Goal: Navigation & Orientation: Find specific page/section

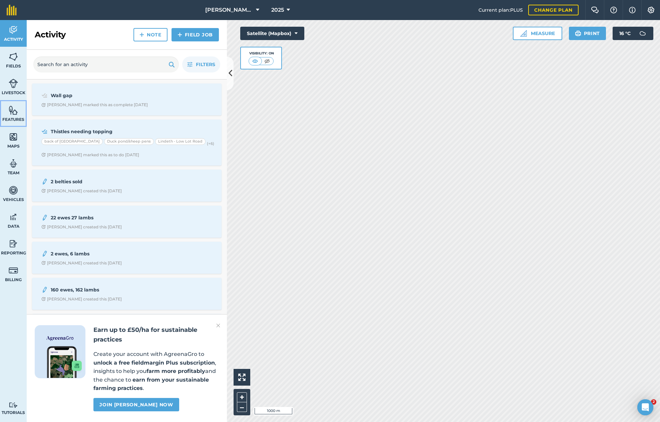
click at [12, 107] on img at bounding box center [13, 110] width 9 height 10
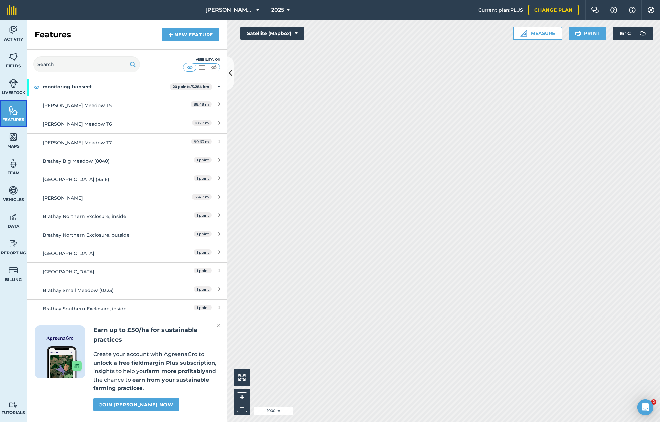
scroll to position [365, 0]
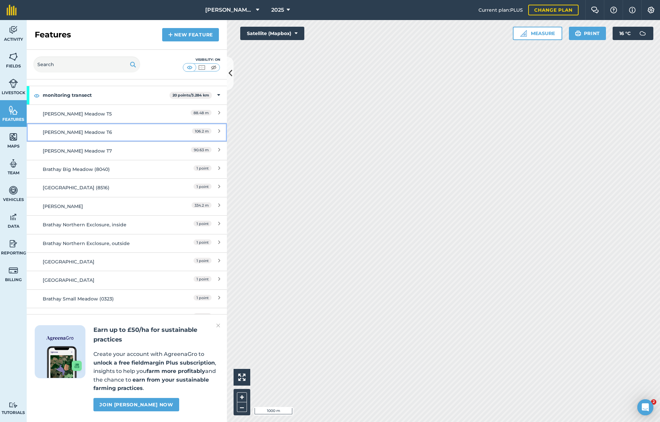
click at [74, 135] on div "[PERSON_NAME] Meadow T6" at bounding box center [102, 131] width 118 height 7
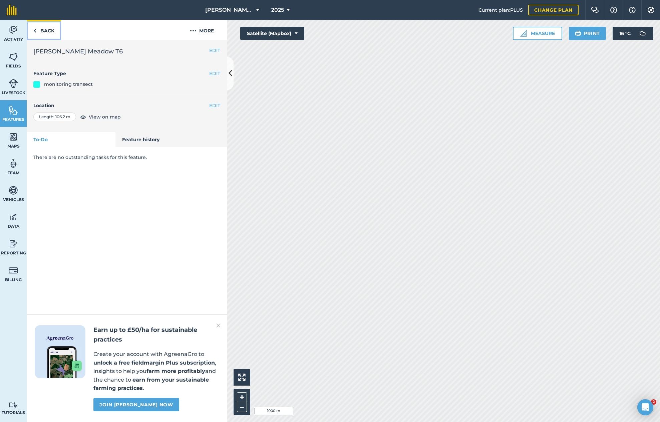
click at [47, 30] on link "Back" at bounding box center [44, 30] width 34 height 20
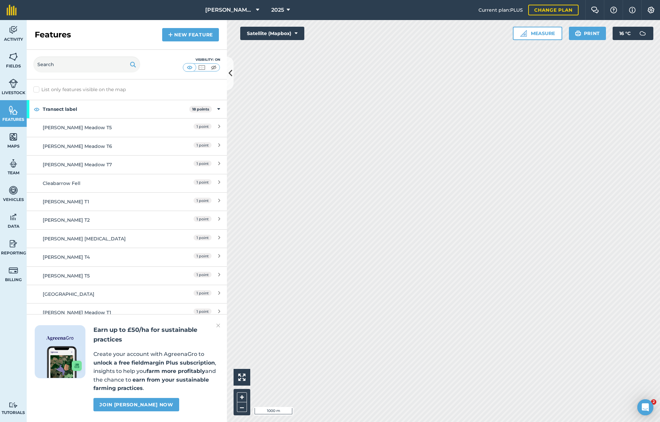
scroll to position [209, 0]
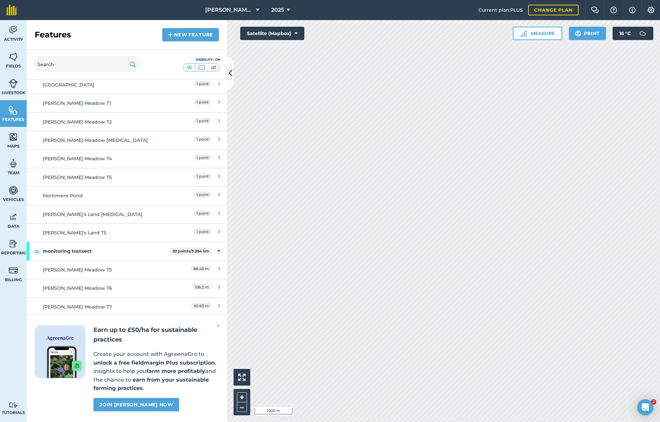
click at [216, 324] on img at bounding box center [218, 325] width 4 height 8
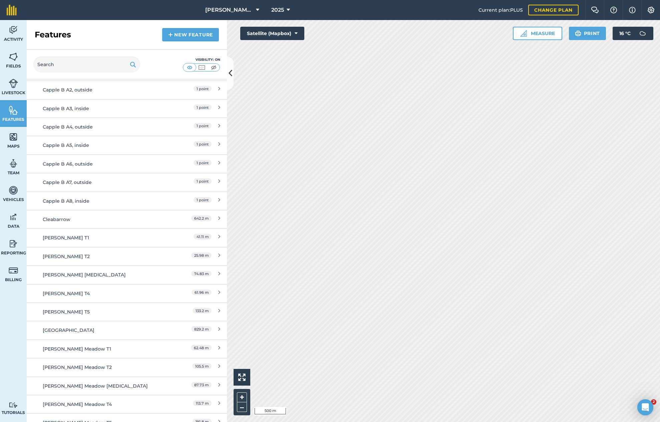
scroll to position [750, 0]
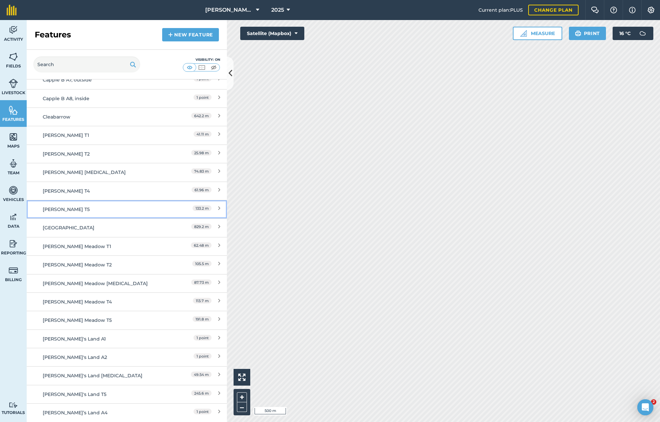
click at [88, 207] on div "[PERSON_NAME] T5" at bounding box center [102, 208] width 118 height 7
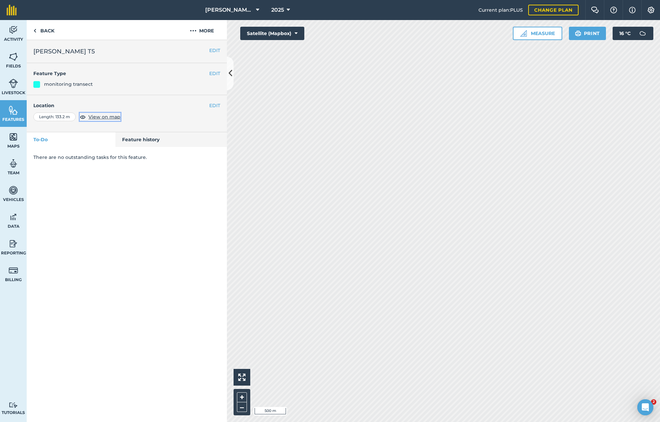
click at [103, 116] on span "View on map" at bounding box center [104, 116] width 32 height 7
click at [37, 30] on link "Back" at bounding box center [44, 30] width 34 height 20
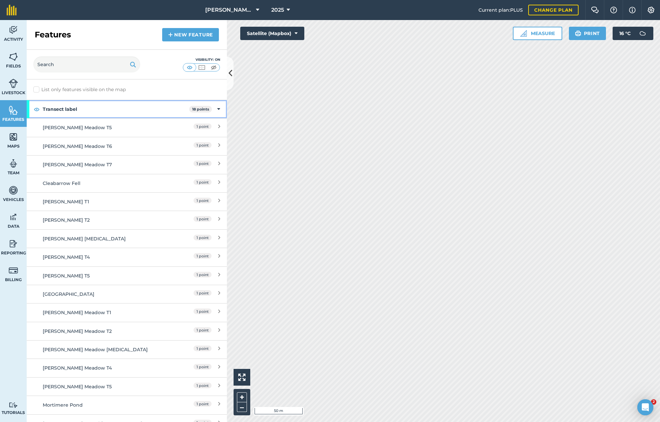
click at [183, 110] on strong "Transect label" at bounding box center [116, 109] width 146 height 18
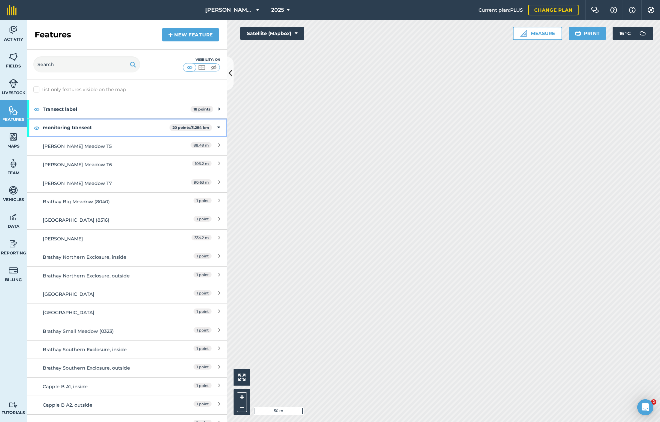
click at [188, 127] on strong "20 points / 3.284 km" at bounding box center [190, 127] width 37 height 5
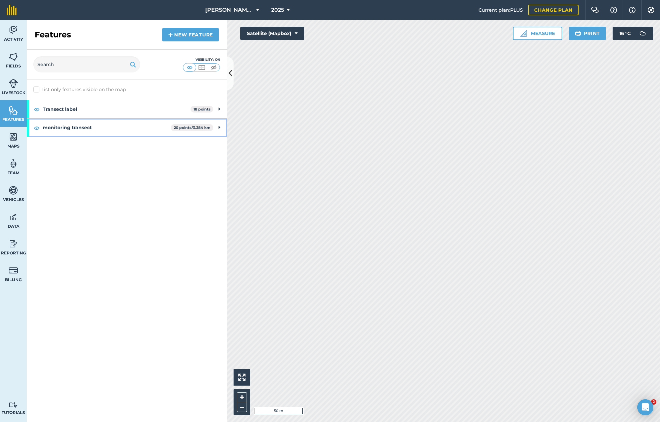
click at [163, 126] on strong "monitoring transect" at bounding box center [107, 127] width 128 height 18
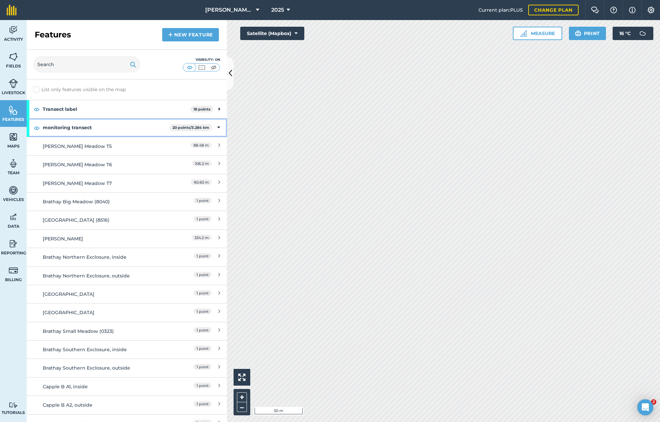
click at [169, 126] on span "20 points / 3.284 km" at bounding box center [190, 127] width 42 height 7
